Goal: Information Seeking & Learning: Learn about a topic

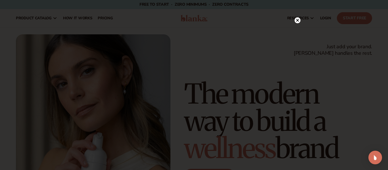
click at [299, 20] on circle at bounding box center [297, 20] width 6 height 6
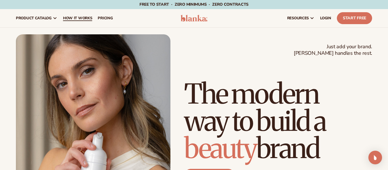
click at [86, 21] on link "How It Works" at bounding box center [77, 18] width 35 height 18
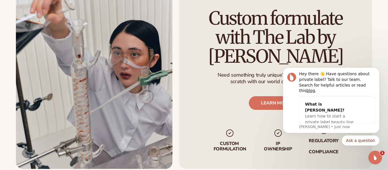
click at [240, 129] on li "Custom formulation" at bounding box center [229, 140] width 35 height 23
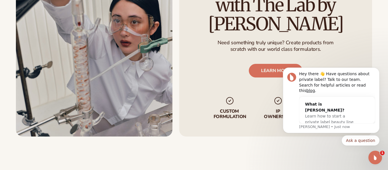
scroll to position [982, 0]
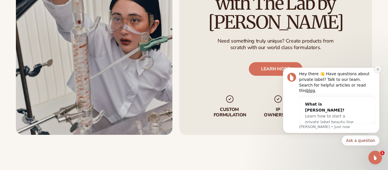
click at [376, 71] on icon "Dismiss notification" at bounding box center [377, 69] width 3 height 3
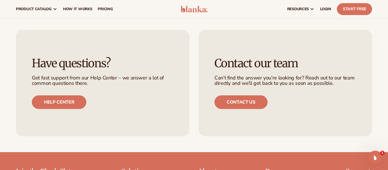
scroll to position [1126, 0]
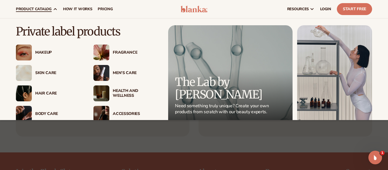
click at [51, 9] on span "product catalog" at bounding box center [34, 9] width 36 height 5
click at [97, 76] on img at bounding box center [101, 73] width 16 height 16
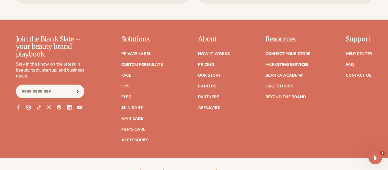
scroll to position [986, 0]
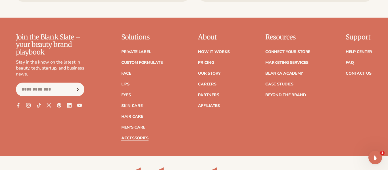
click at [140, 139] on link "Accessories" at bounding box center [134, 138] width 27 height 4
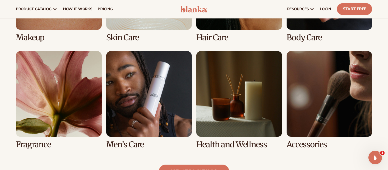
scroll to position [478, 0]
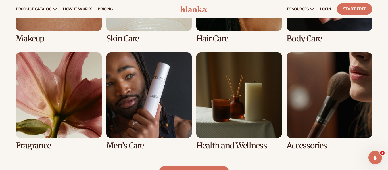
click at [224, 102] on link "7 / 8" at bounding box center [239, 101] width 86 height 98
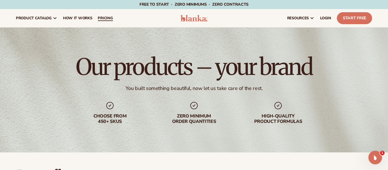
click at [100, 20] on span "pricing" at bounding box center [105, 18] width 15 height 5
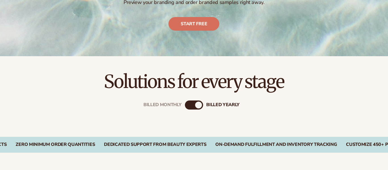
scroll to position [116, 0]
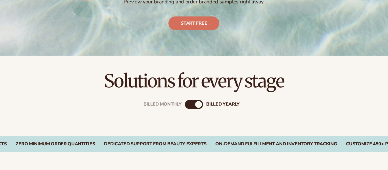
click at [189, 103] on div "Billed Monthly" at bounding box center [188, 104] width 7 height 7
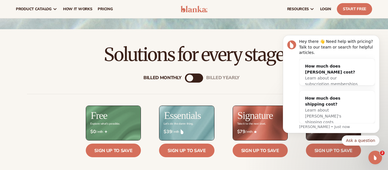
scroll to position [140, 0]
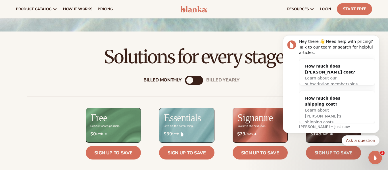
click at [193, 82] on div "Billed Monthly billed Yearly" at bounding box center [194, 80] width 18 height 9
click at [210, 79] on div "billed Yearly" at bounding box center [222, 80] width 33 height 5
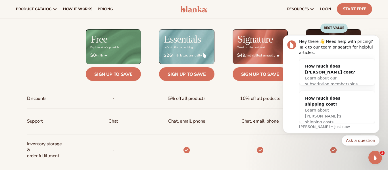
scroll to position [218, 0]
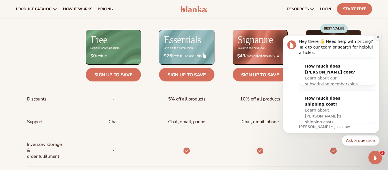
click at [376, 39] on icon "Dismiss notification" at bounding box center [377, 36] width 3 height 3
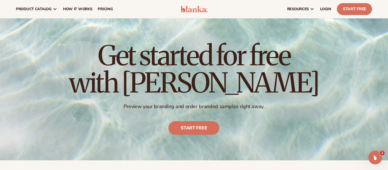
scroll to position [0, 0]
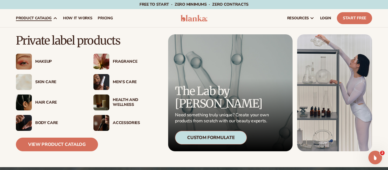
click at [53, 19] on icon at bounding box center [55, 18] width 5 height 5
